Goal: Task Accomplishment & Management: Manage account settings

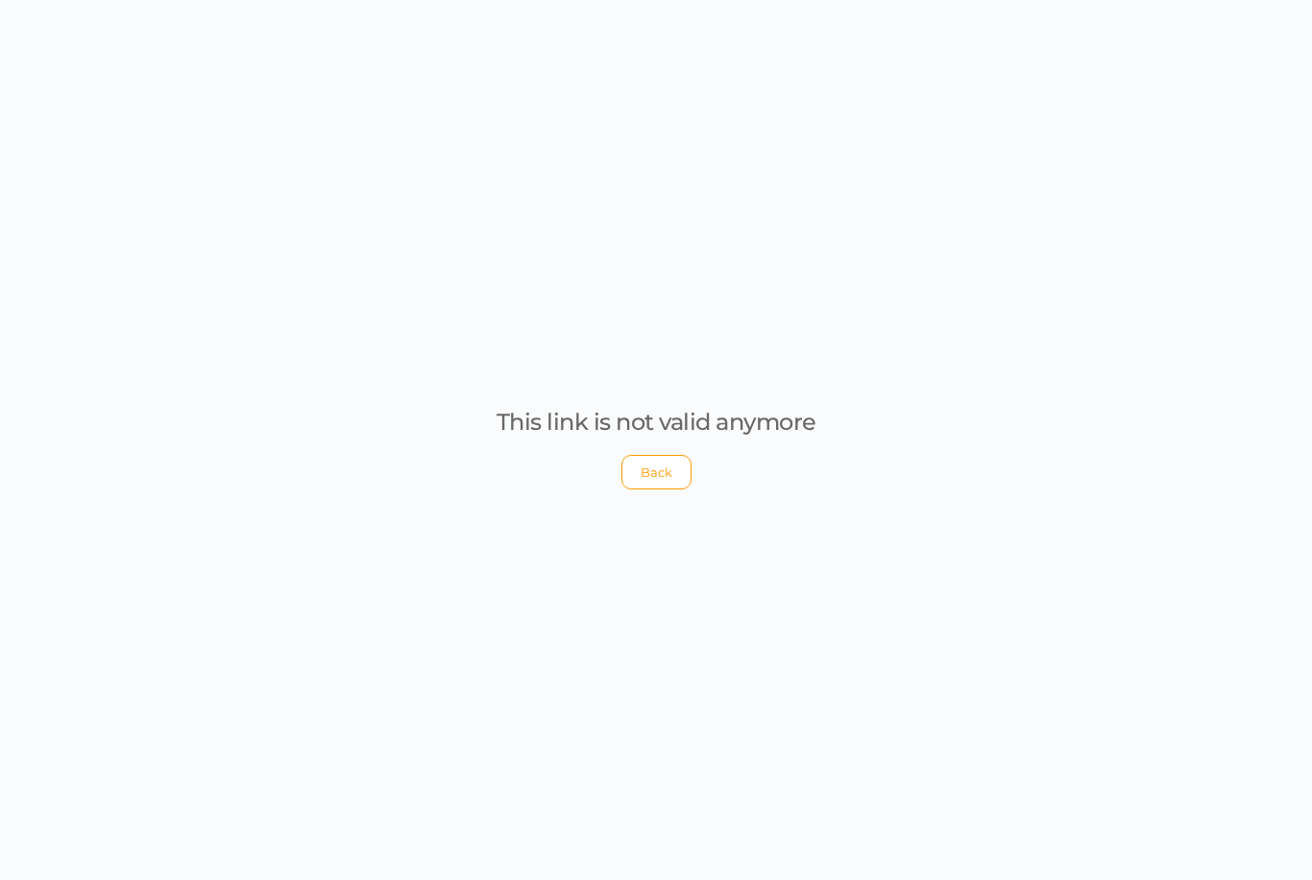
click at [652, 490] on button "Back" at bounding box center [656, 472] width 70 height 35
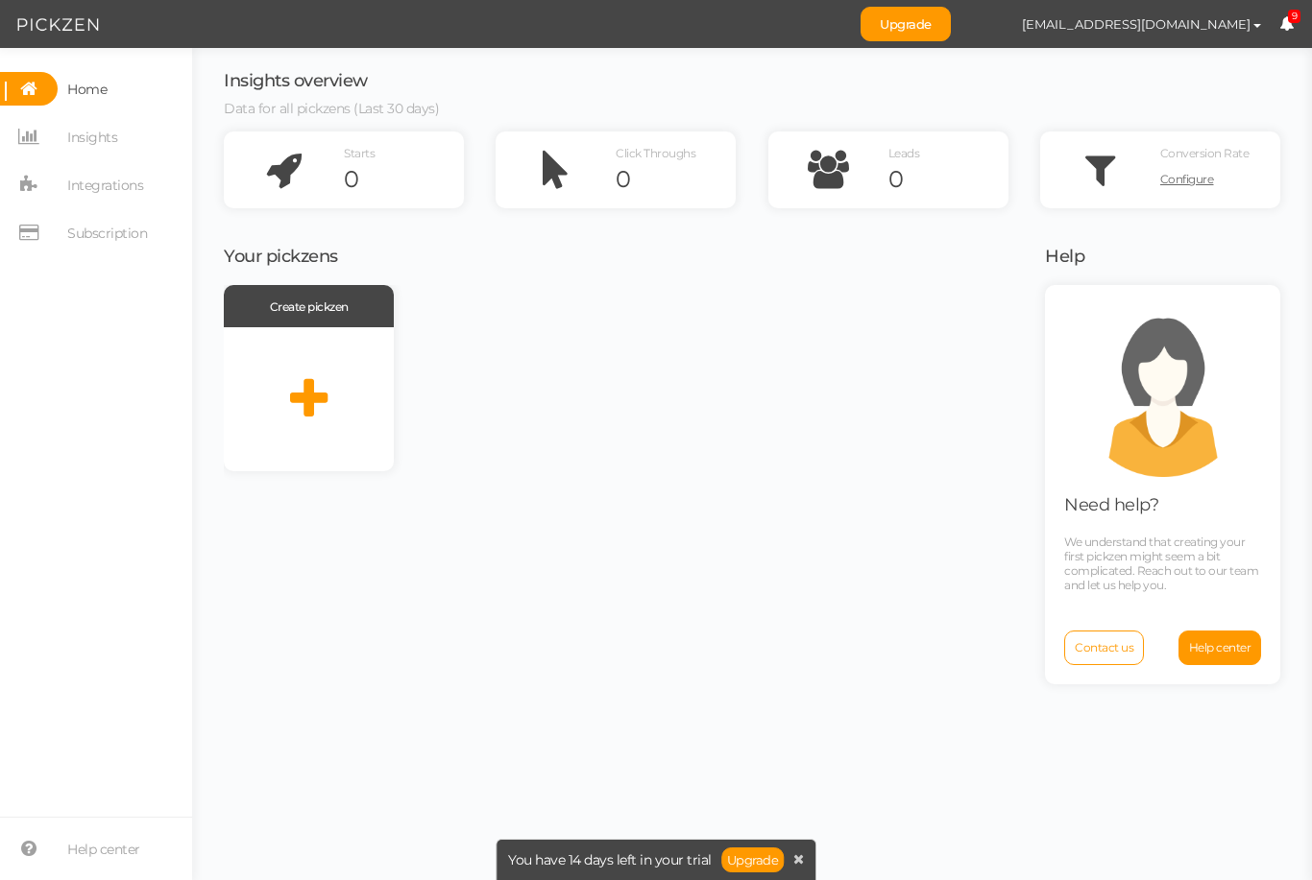
click at [63, 86] on span "Home" at bounding box center [82, 89] width 49 height 34
click at [76, 191] on span "Integrations" at bounding box center [105, 185] width 76 height 31
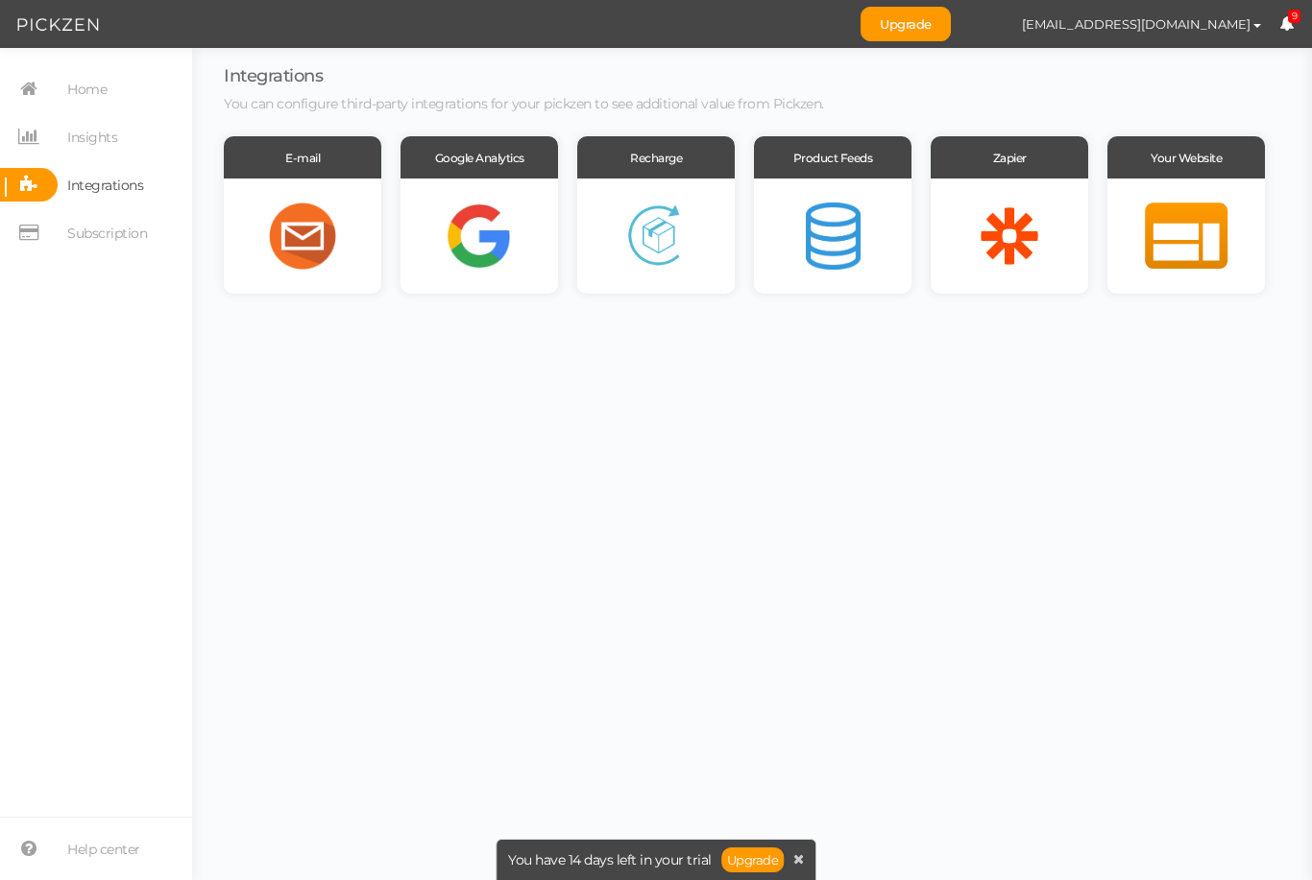
click at [973, 171] on div "Zapier" at bounding box center [1008, 157] width 157 height 42
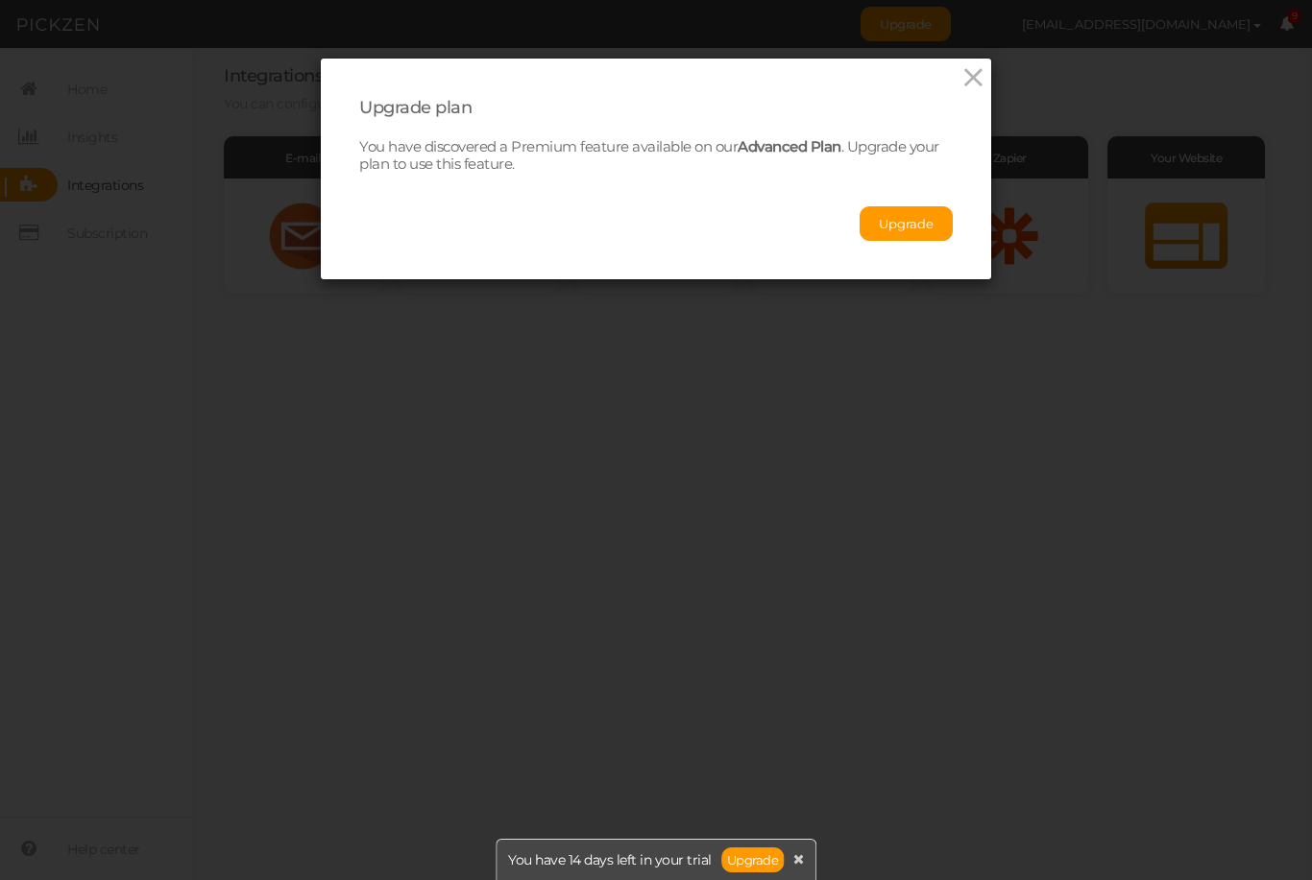
click at [980, 92] on link at bounding box center [973, 79] width 28 height 32
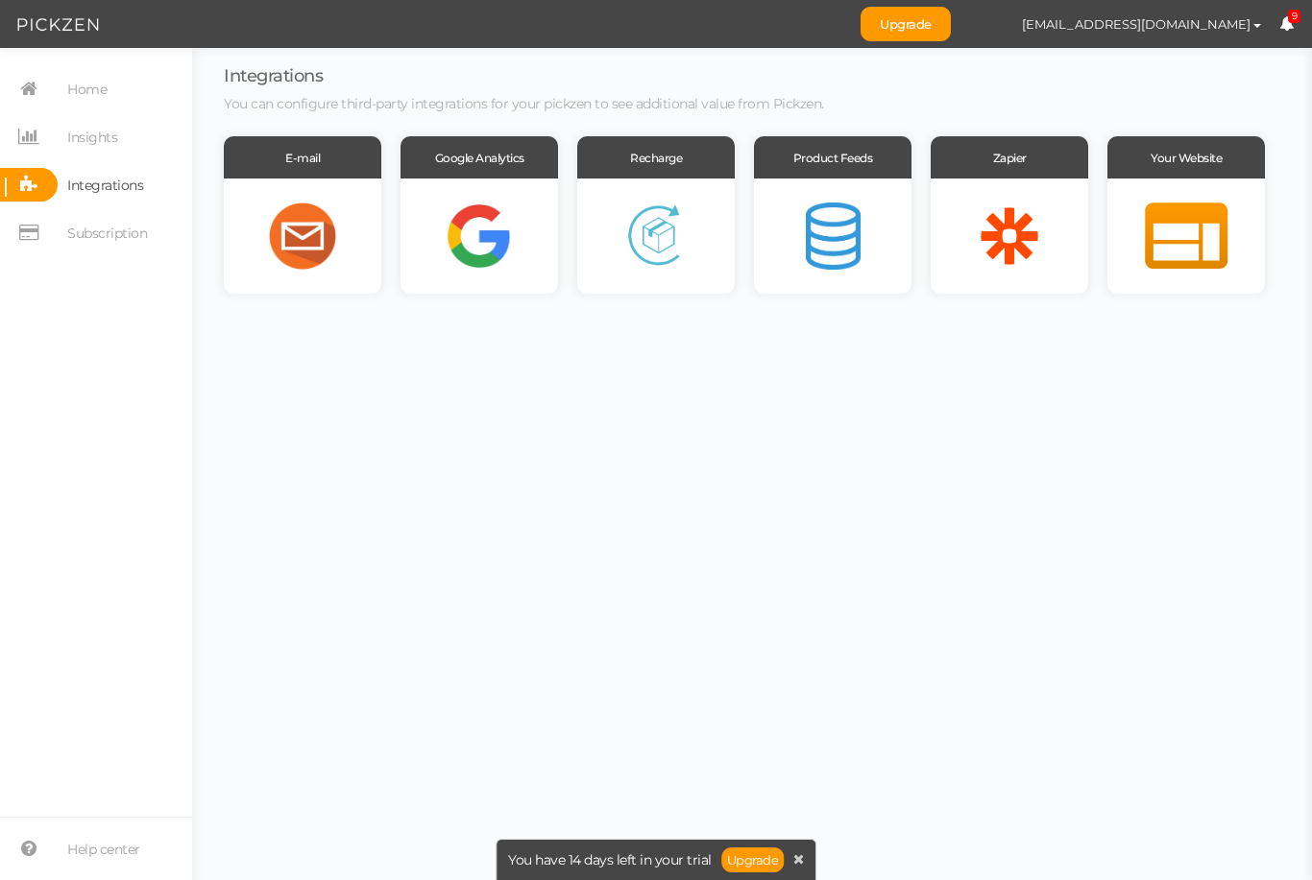
click at [75, 236] on span "Subscription" at bounding box center [107, 233] width 80 height 31
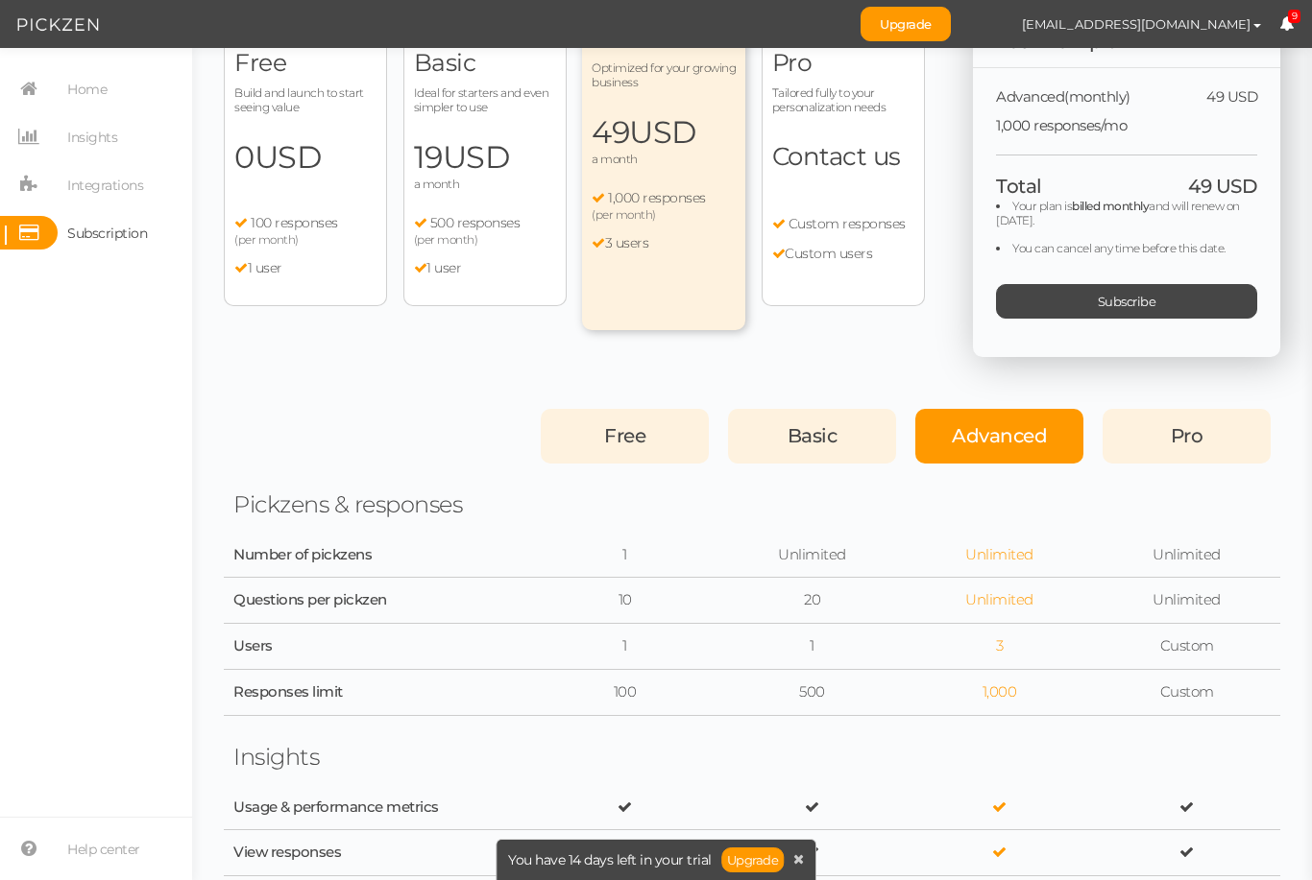
scroll to position [108, 0]
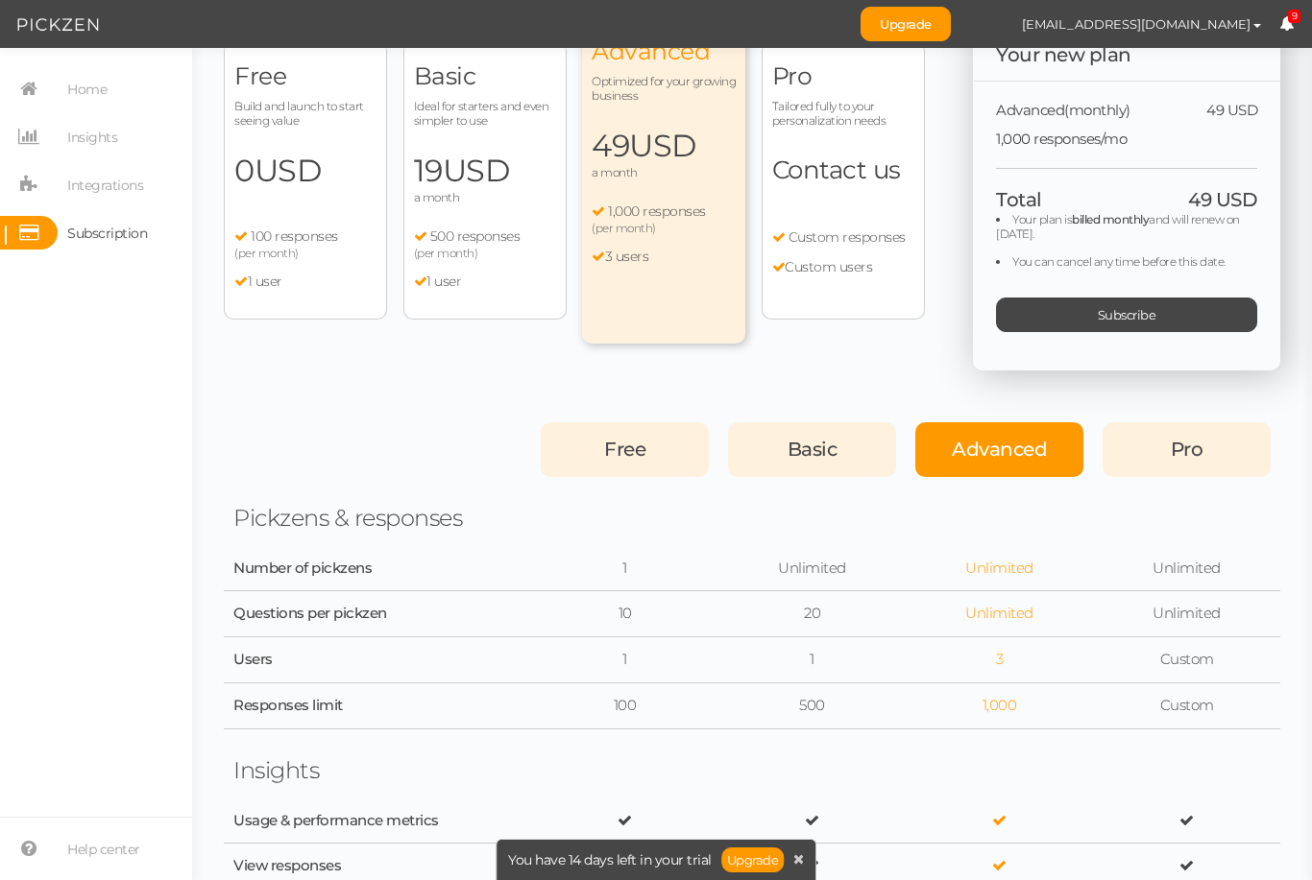
click at [287, 195] on div "Free Build and launch to start seeing value 0 USD a month 100 responses (per mo…" at bounding box center [305, 180] width 163 height 278
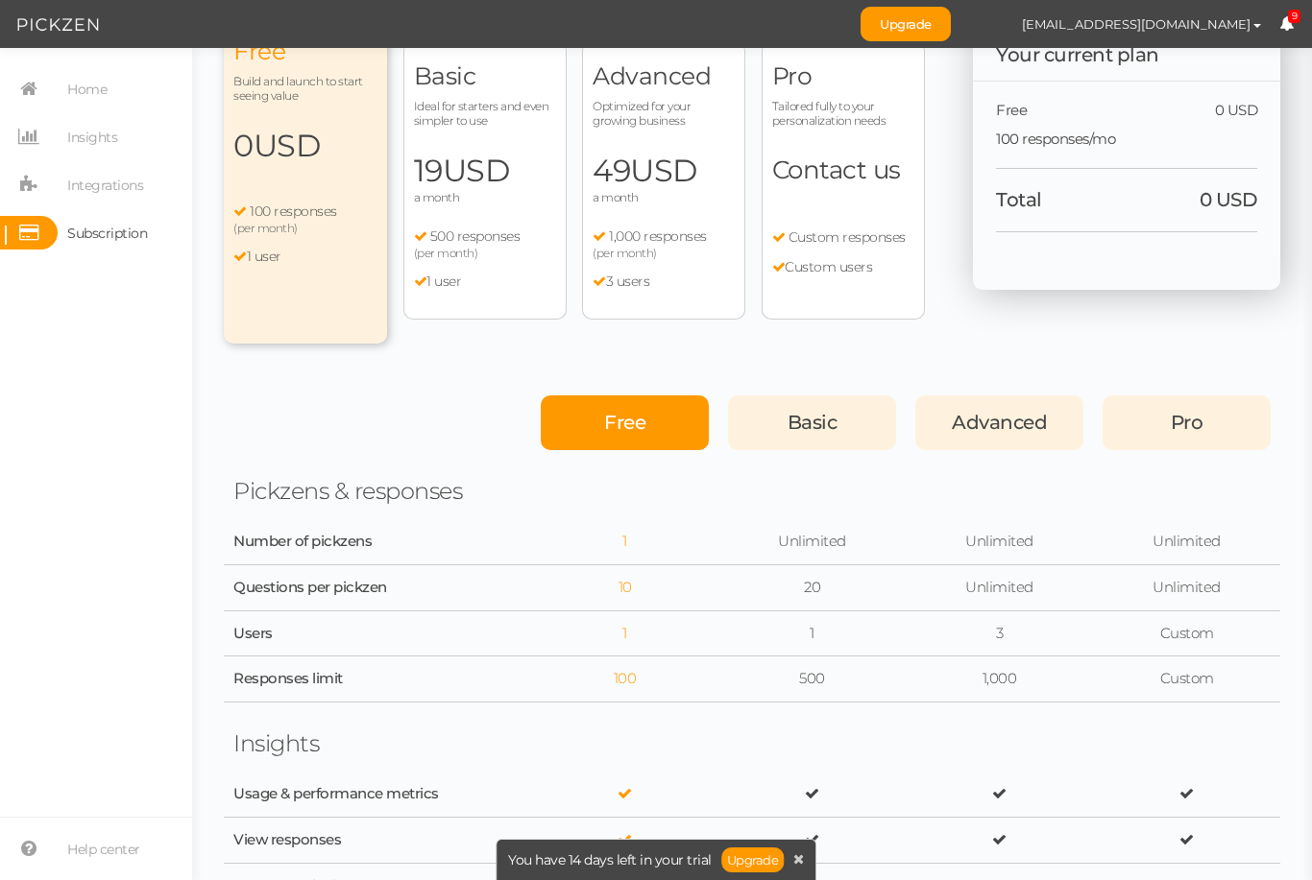
click at [606, 415] on span "Free" at bounding box center [624, 422] width 41 height 23
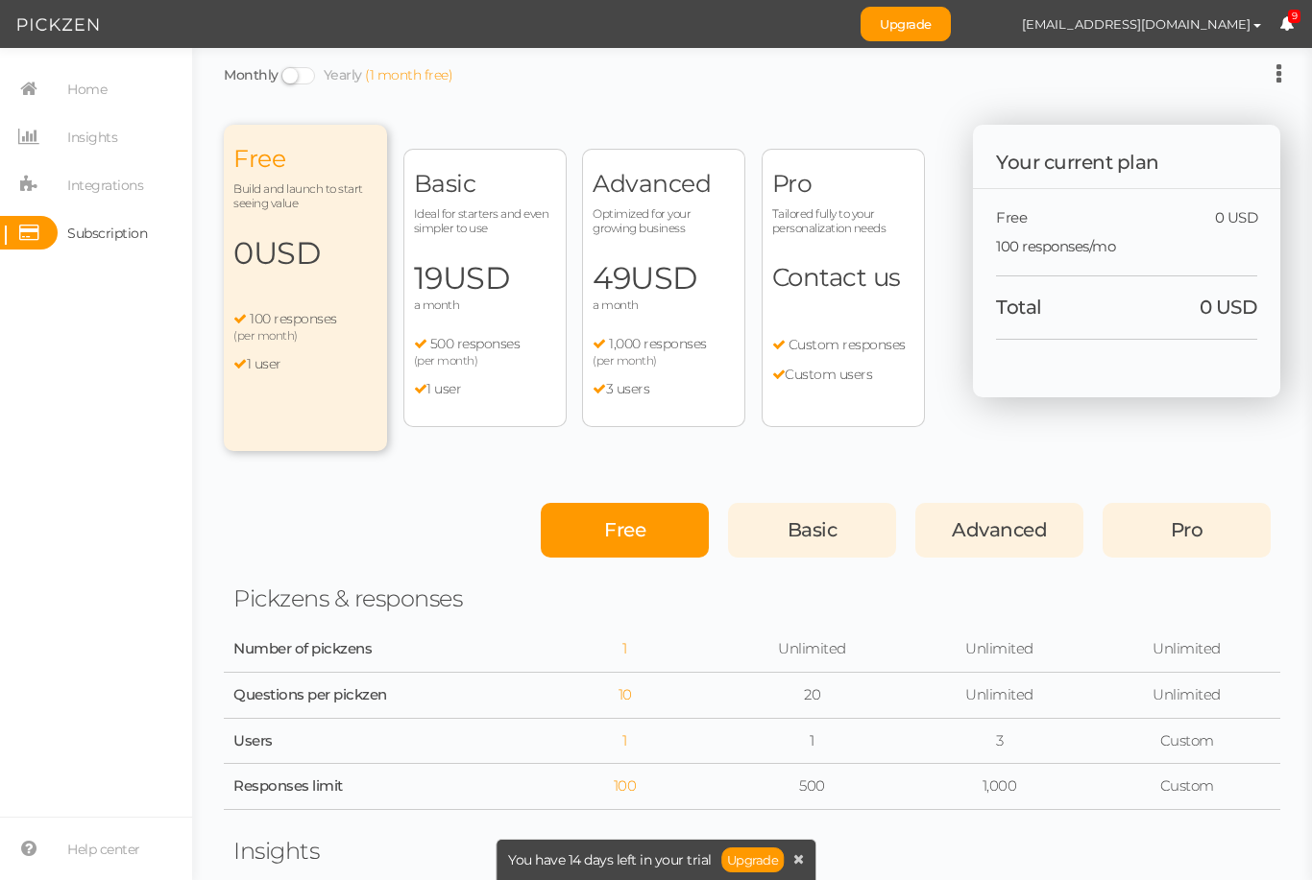
scroll to position [0, 0]
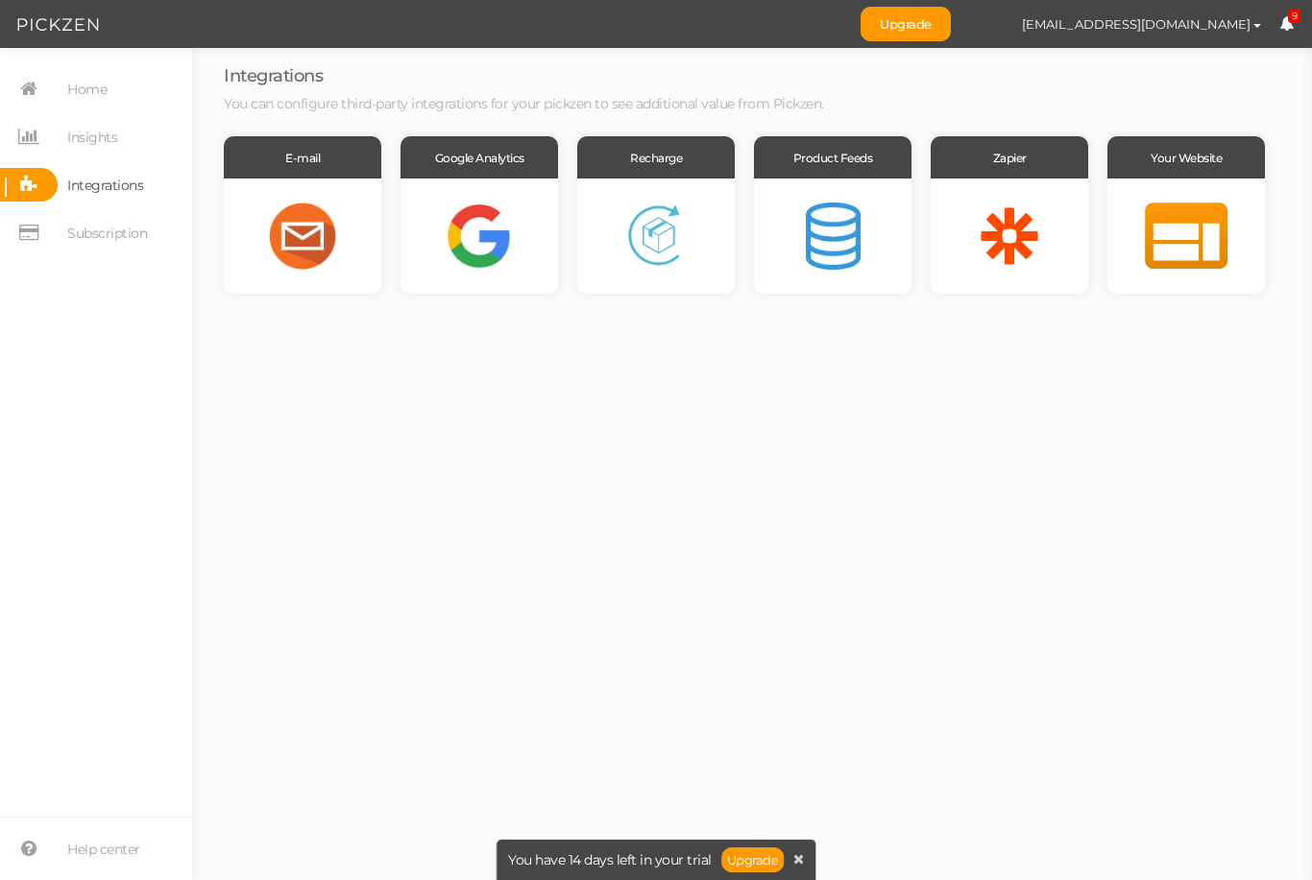
click at [80, 98] on span "Home" at bounding box center [86, 89] width 39 height 31
click at [284, 236] on div at bounding box center [302, 236] width 157 height 115
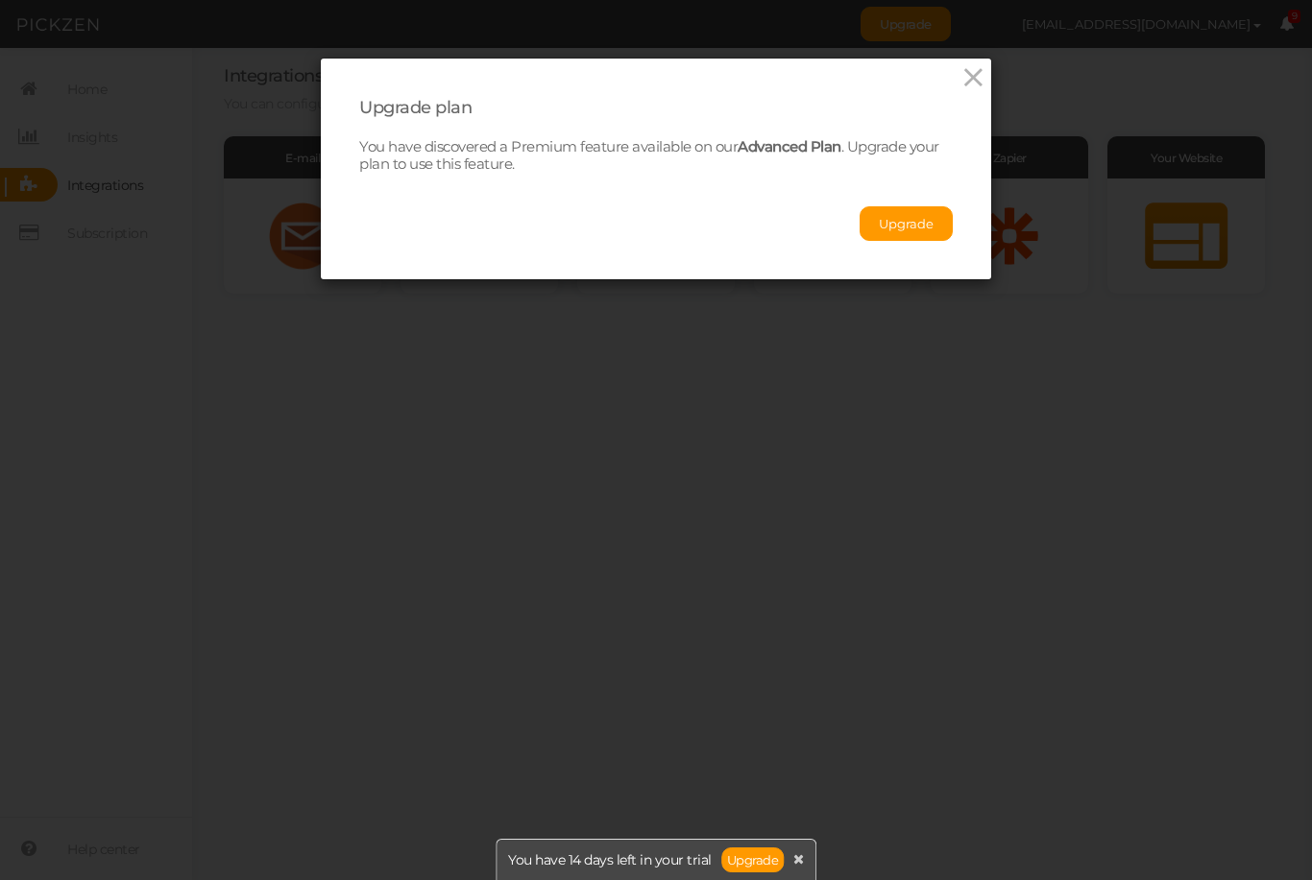
click at [985, 77] on icon at bounding box center [973, 77] width 28 height 29
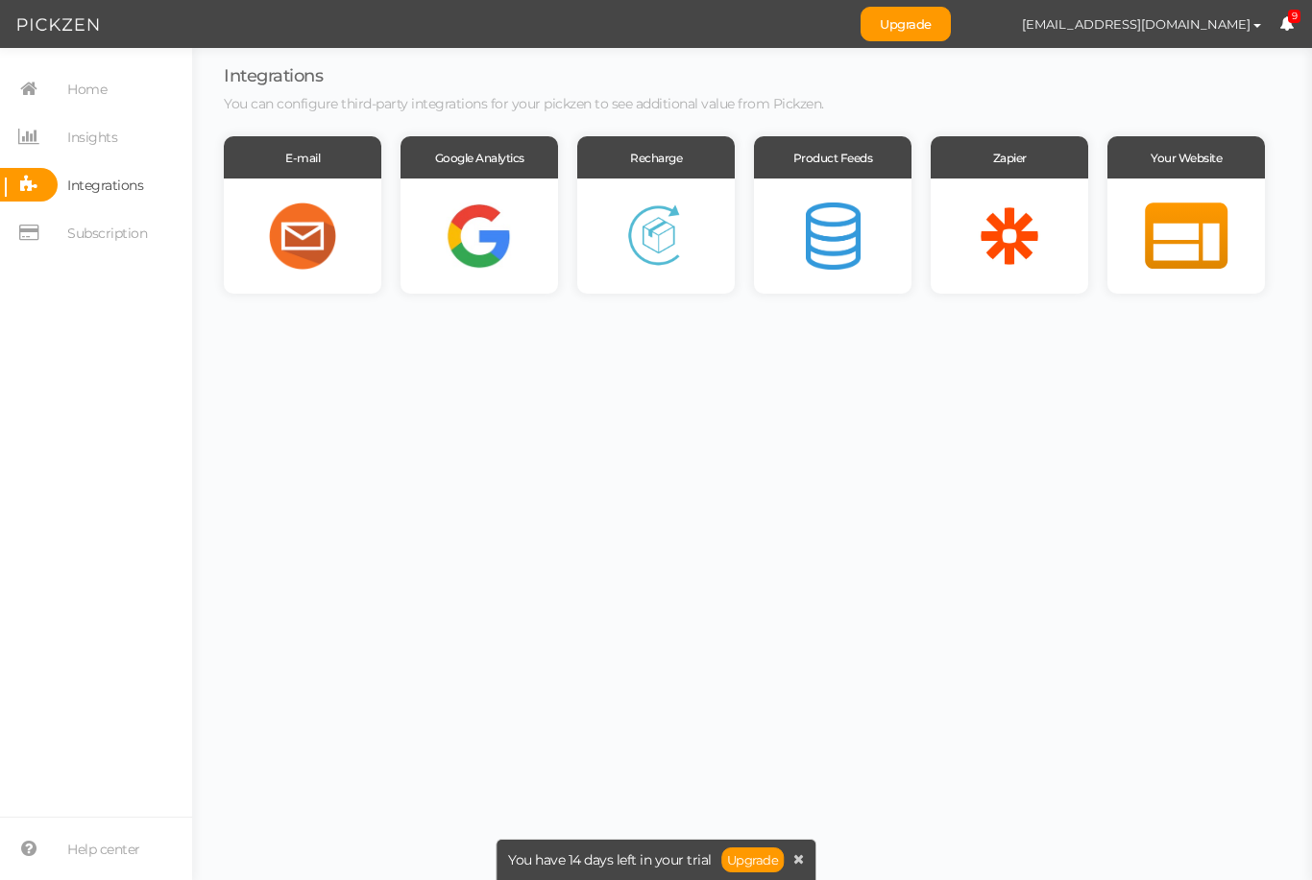
click at [97, 92] on span "Home" at bounding box center [86, 89] width 39 height 31
